Goal: Task Accomplishment & Management: Complete application form

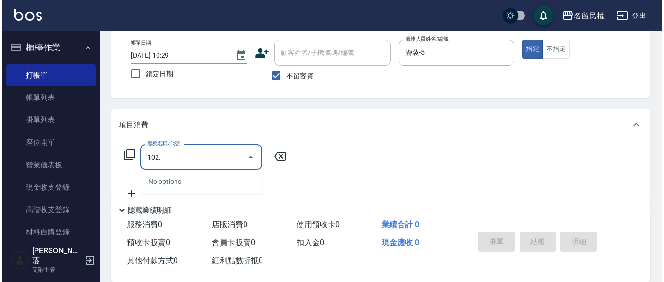
scroll to position [97, 0]
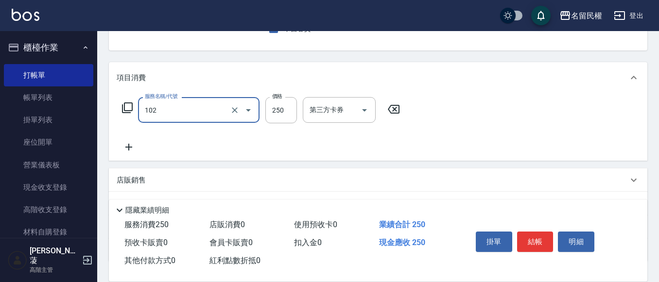
type input "指定洗髮(102)"
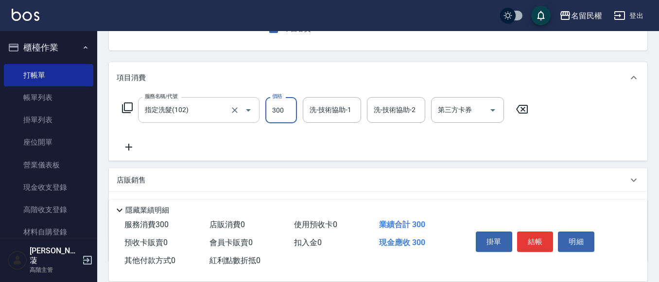
type input "300"
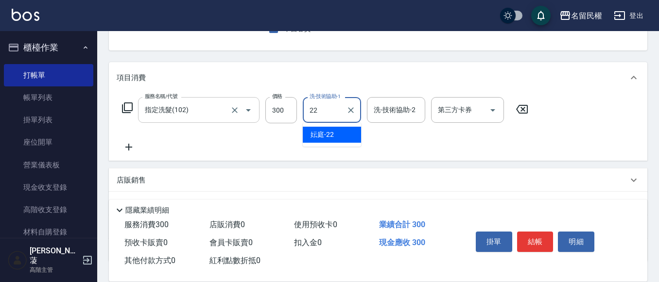
type input "妘庭-22"
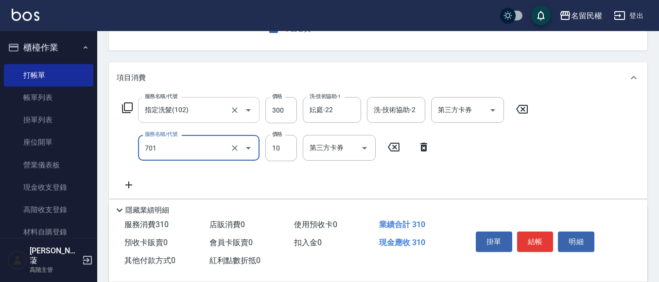
type input "潤絲(701)"
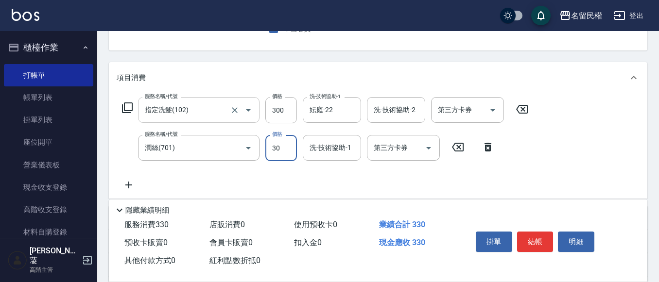
type input "30"
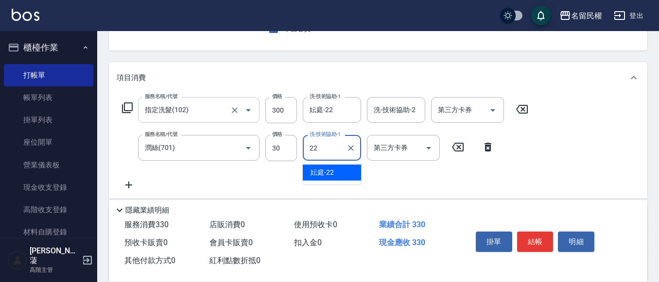
type input "妘庭-22"
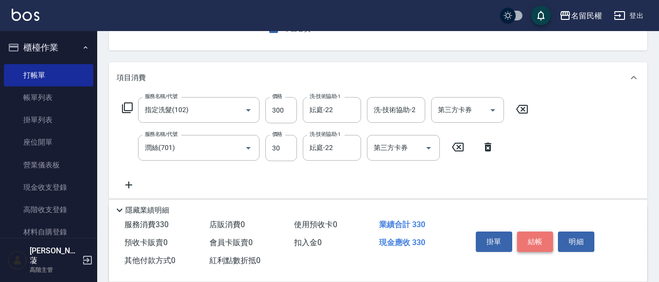
click at [525, 232] on button "結帳" at bounding box center [535, 242] width 36 height 20
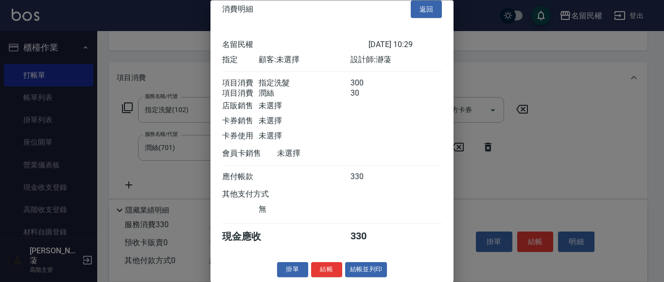
scroll to position [24, 0]
click at [321, 269] on button "結帳" at bounding box center [326, 270] width 31 height 15
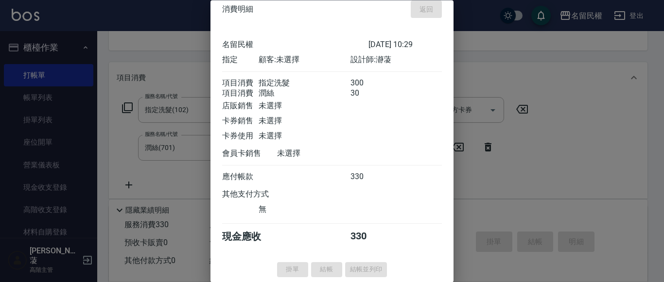
type input "[DATE] 12:06"
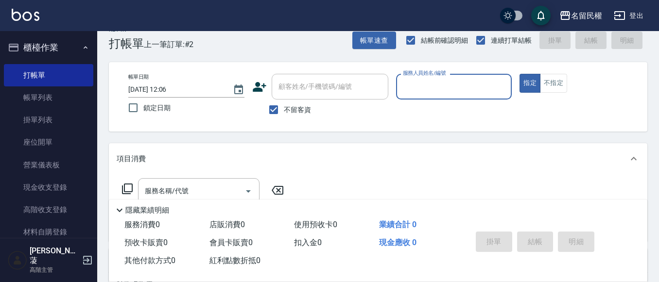
scroll to position [0, 0]
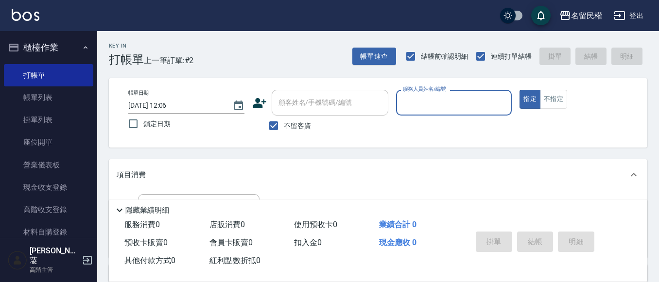
click at [434, 112] on div "服務人員姓名/編號" at bounding box center [454, 103] width 116 height 26
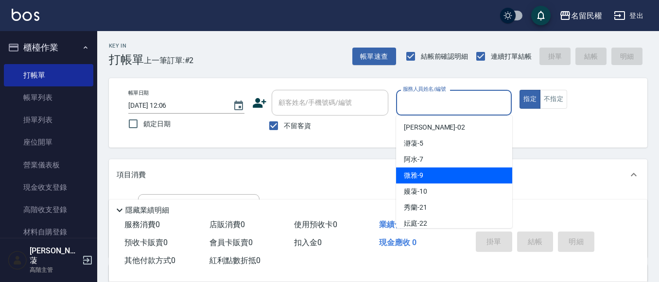
click at [428, 173] on div "微雅 -9" at bounding box center [454, 176] width 116 height 16
type input "微雅-9"
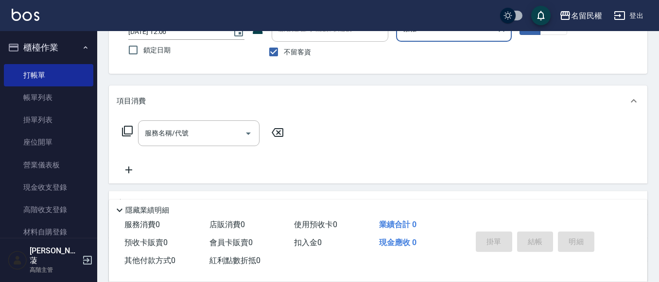
scroll to position [97, 0]
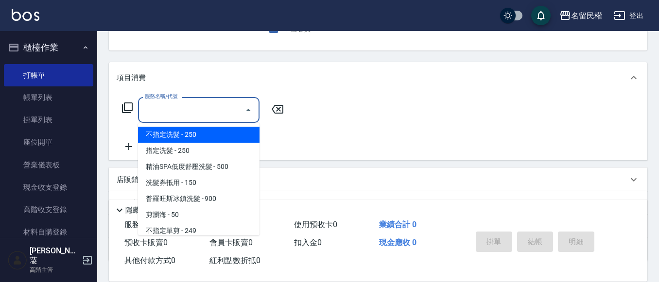
click at [158, 108] on input "服務名稱/代號" at bounding box center [191, 110] width 98 height 17
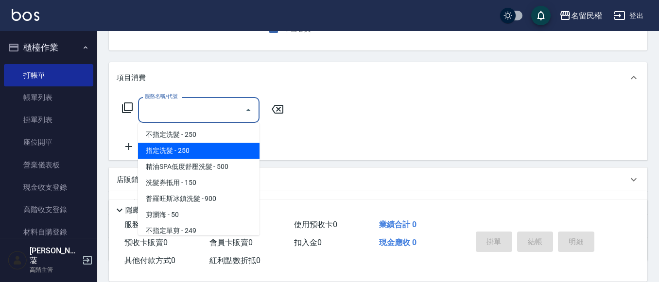
click at [163, 154] on span "指定洗髮 - 250" at bounding box center [199, 151] width 122 height 16
type input "指定洗髮(102)"
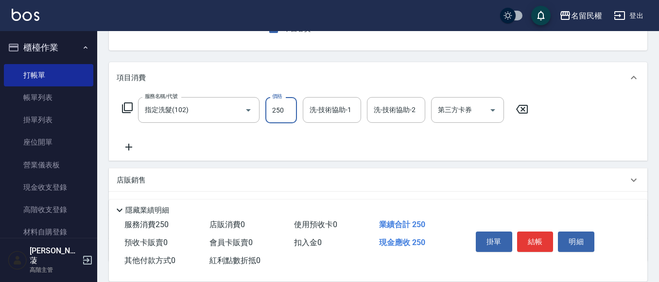
click at [273, 109] on input "250" at bounding box center [281, 110] width 32 height 26
type input "300"
click at [347, 114] on input "洗-技術協助-1" at bounding box center [332, 110] width 50 height 17
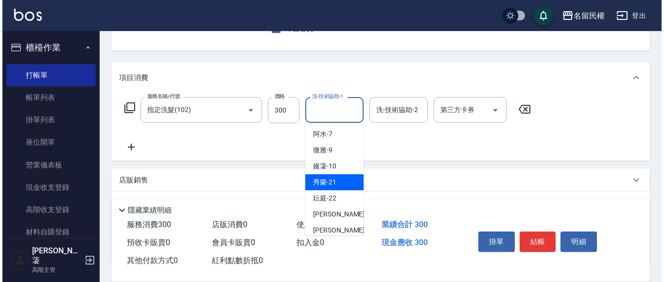
scroll to position [49, 0]
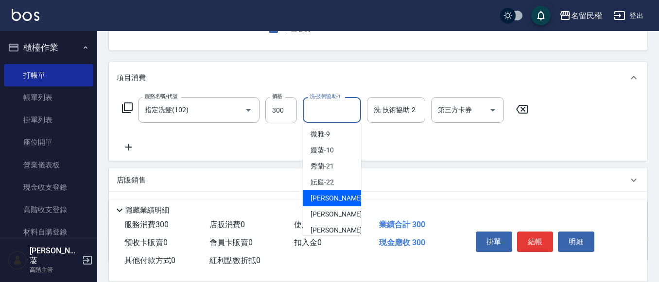
click at [320, 197] on span "[PERSON_NAME]-23" at bounding box center [341, 198] width 61 height 10
type input "[PERSON_NAME]-23"
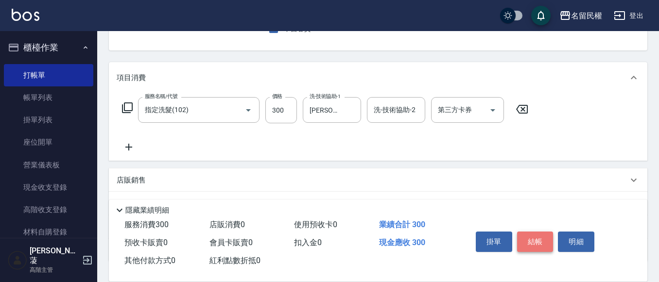
click at [536, 234] on button "結帳" at bounding box center [535, 242] width 36 height 20
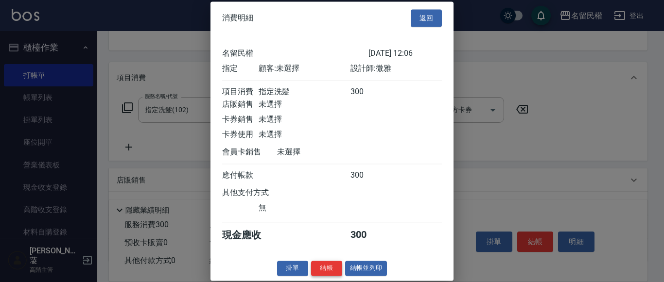
click at [323, 276] on button "結帳" at bounding box center [326, 268] width 31 height 15
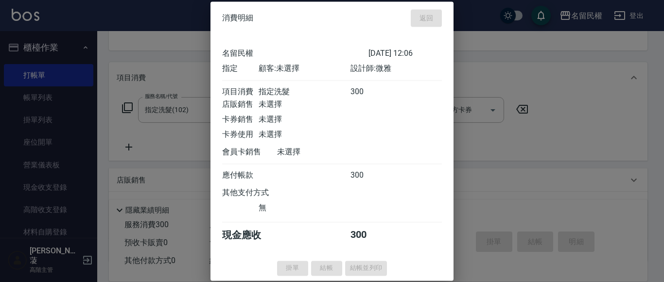
type input "[DATE] 12:20"
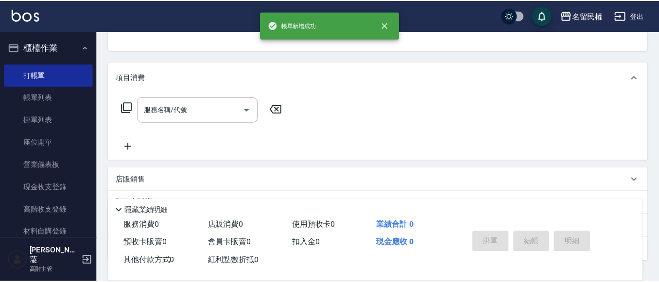
scroll to position [94, 0]
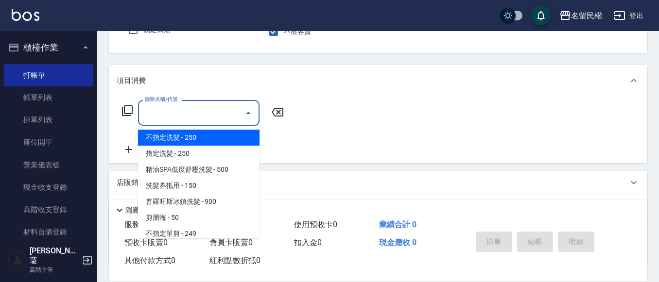
drag, startPoint x: 492, startPoint y: 122, endPoint x: 160, endPoint y: 110, distance: 332.2
click at [160, 110] on input "服務名稱/代號" at bounding box center [191, 113] width 98 height 17
click at [565, 126] on div "服務名稱/代號 服務名稱/代號" at bounding box center [378, 129] width 539 height 67
